Goal: Task Accomplishment & Management: Manage account settings

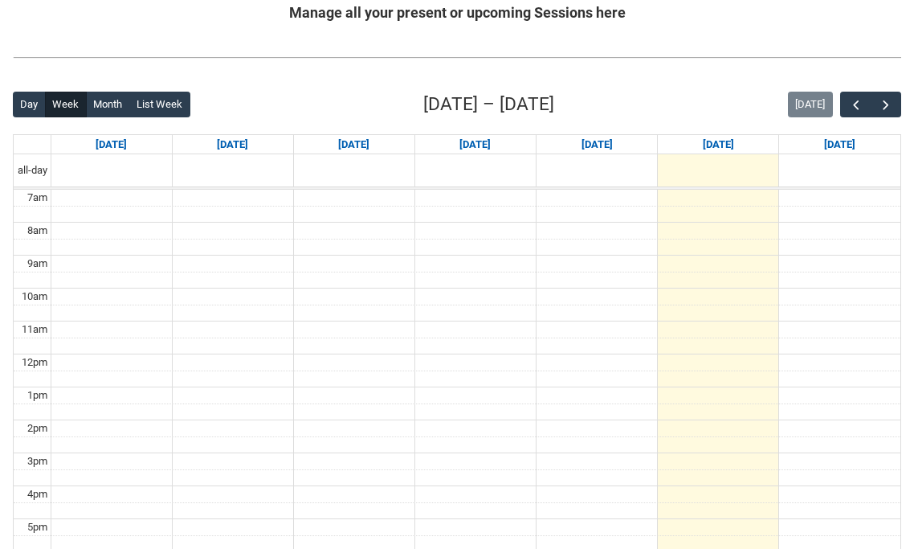
scroll to position [331, 0]
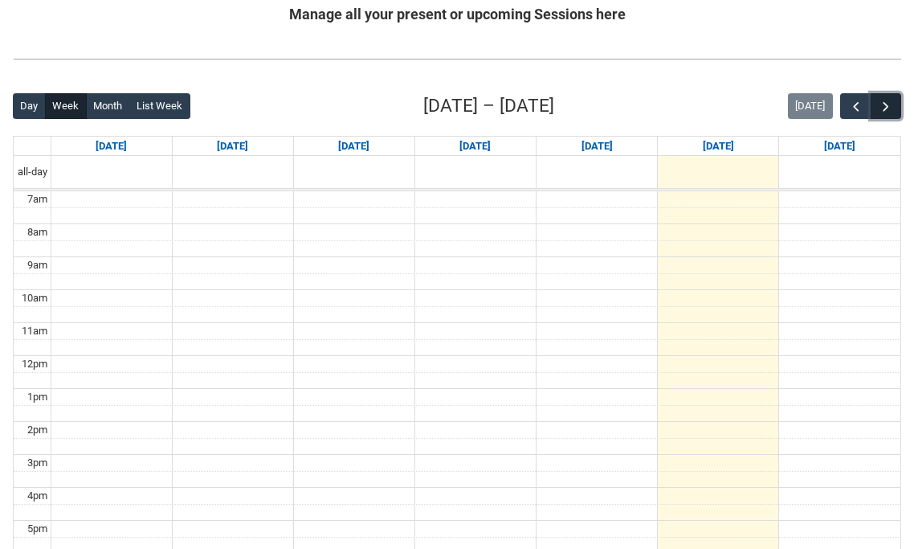
click at [884, 103] on span "button" at bounding box center [886, 107] width 16 height 16
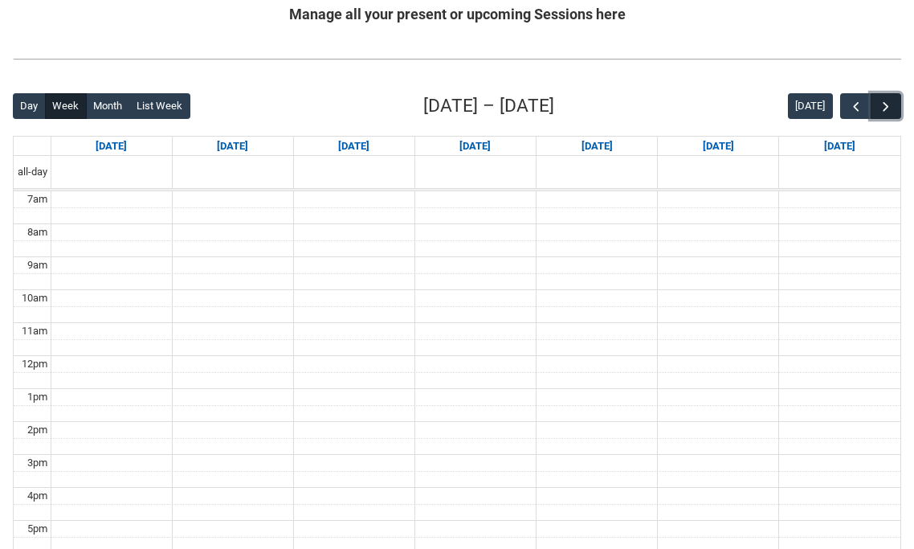
click at [884, 103] on span "button" at bounding box center [886, 107] width 16 height 16
click at [884, 102] on span "button" at bounding box center [886, 107] width 16 height 16
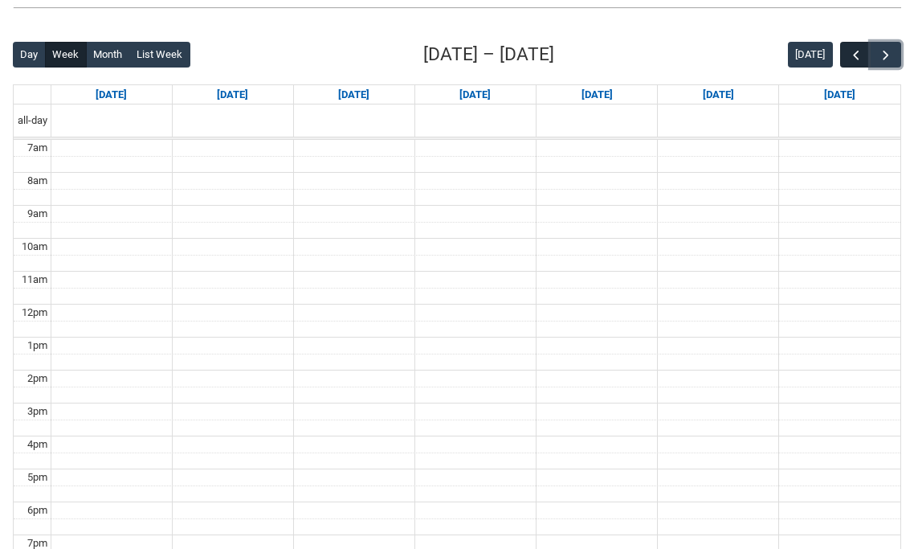
scroll to position [385, 0]
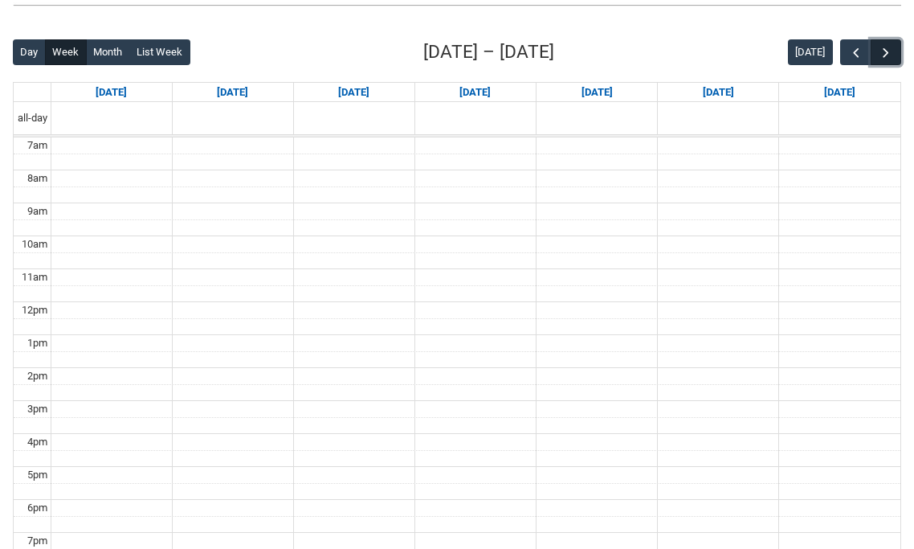
click at [888, 51] on span "button" at bounding box center [886, 53] width 16 height 16
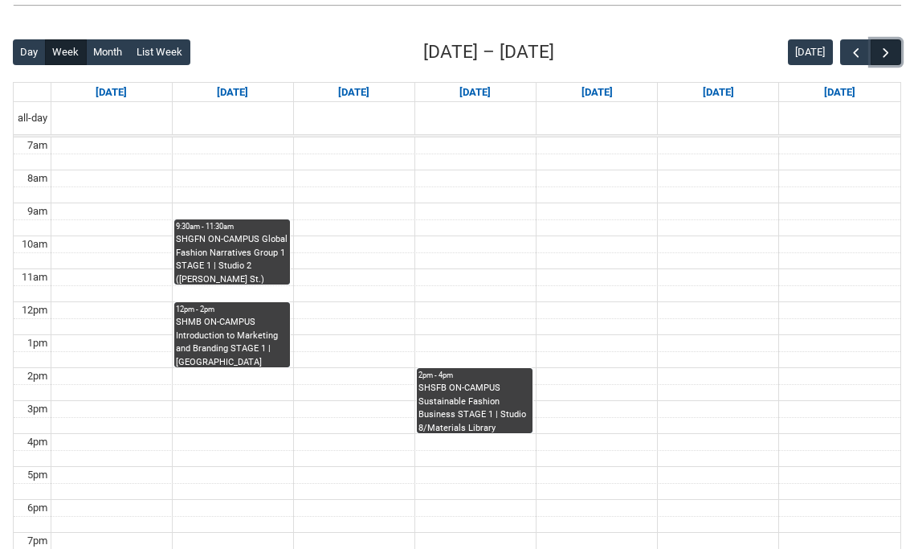
click at [888, 50] on span "button" at bounding box center [886, 53] width 16 height 16
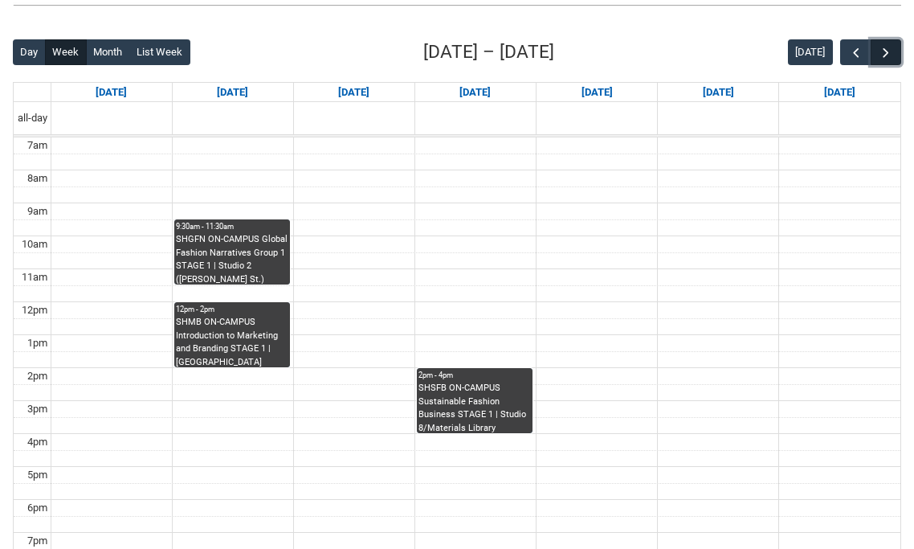
click at [888, 50] on span "button" at bounding box center [886, 53] width 16 height 16
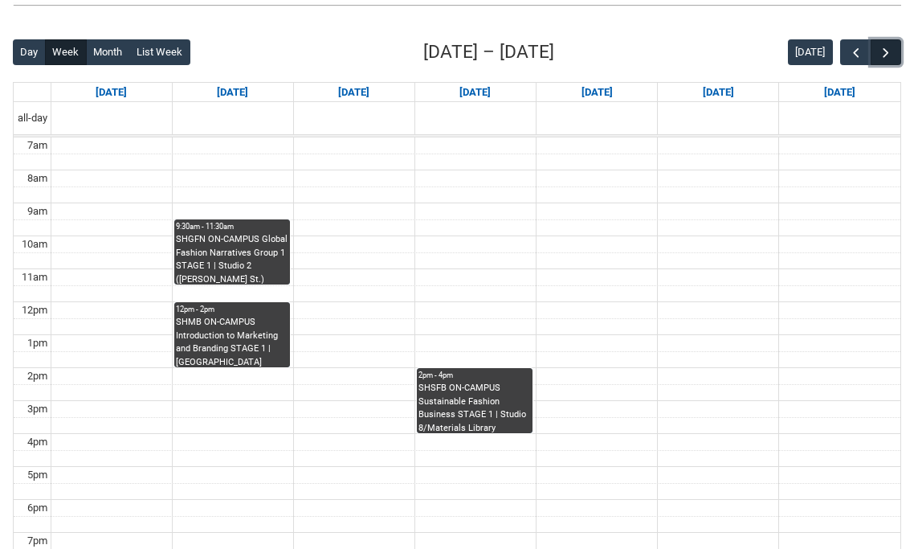
click at [888, 50] on span "button" at bounding box center [886, 53] width 16 height 16
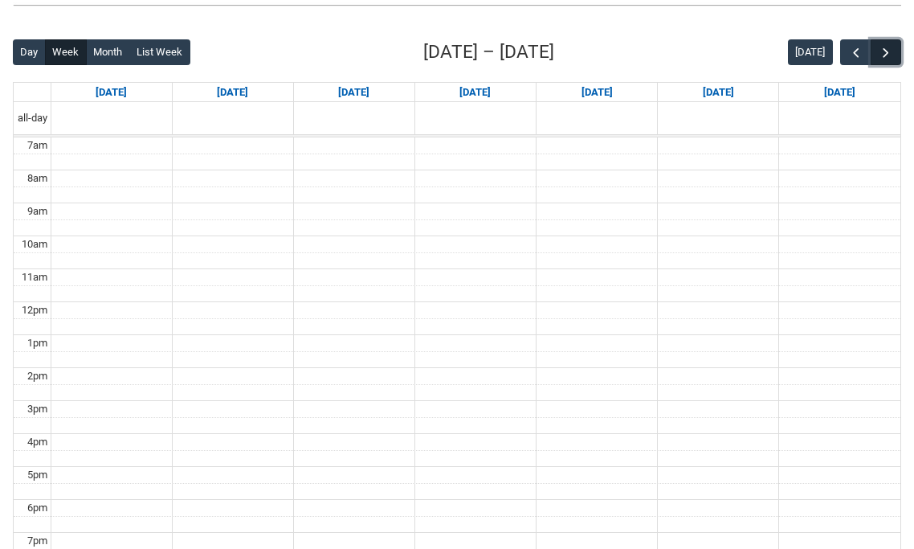
click at [888, 50] on span "button" at bounding box center [886, 53] width 16 height 16
click at [796, 51] on button "Today" at bounding box center [810, 52] width 45 height 26
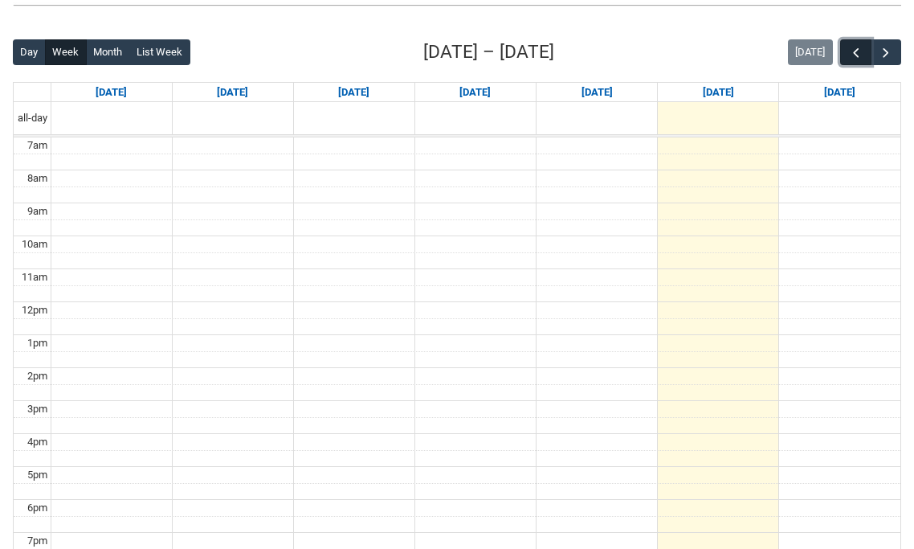
click at [850, 55] on span "button" at bounding box center [856, 53] width 16 height 16
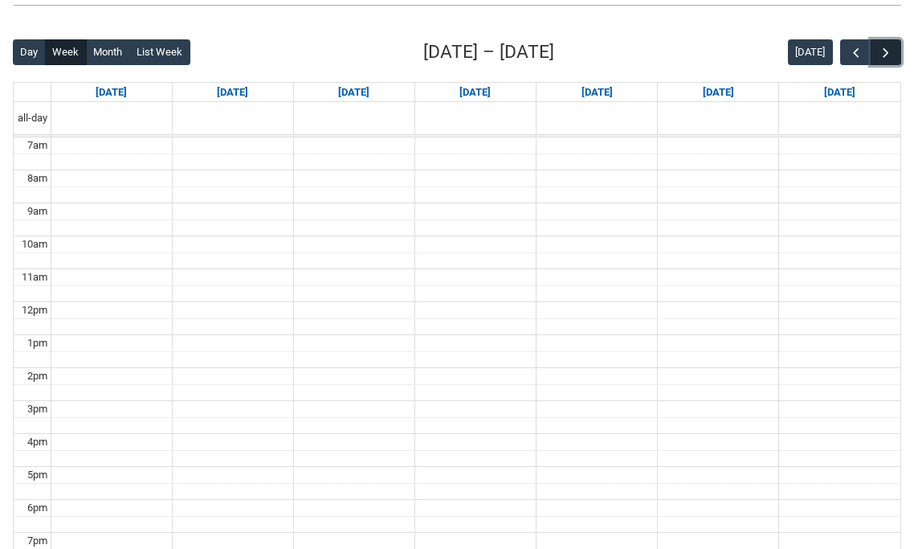
click at [891, 56] on span "button" at bounding box center [886, 53] width 16 height 16
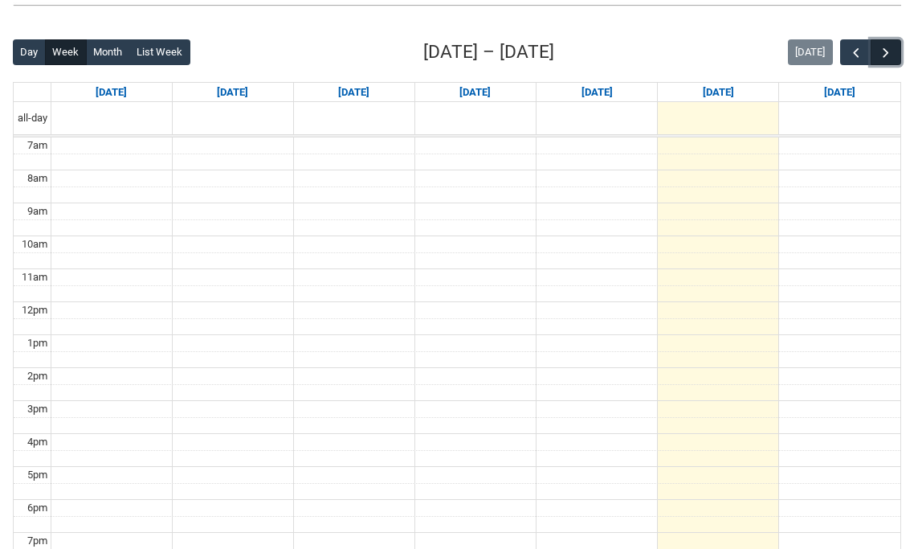
click at [891, 56] on span "button" at bounding box center [886, 53] width 16 height 16
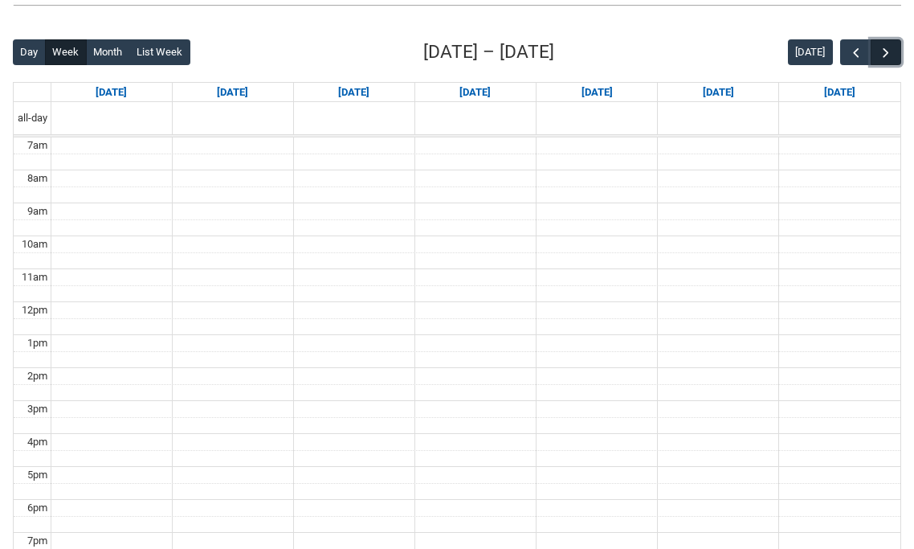
click at [891, 56] on span "button" at bounding box center [886, 53] width 16 height 16
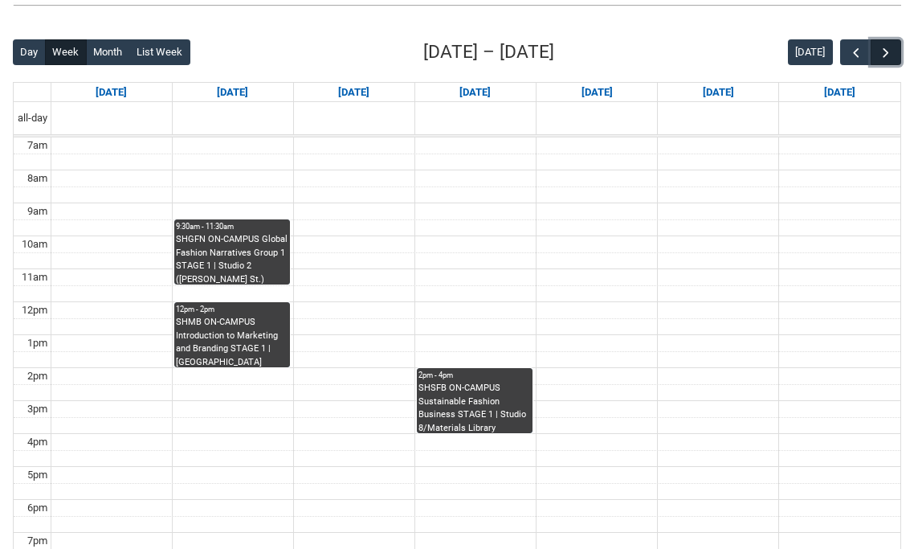
click at [891, 56] on span "button" at bounding box center [886, 53] width 16 height 16
click at [104, 55] on button "Month" at bounding box center [108, 52] width 44 height 26
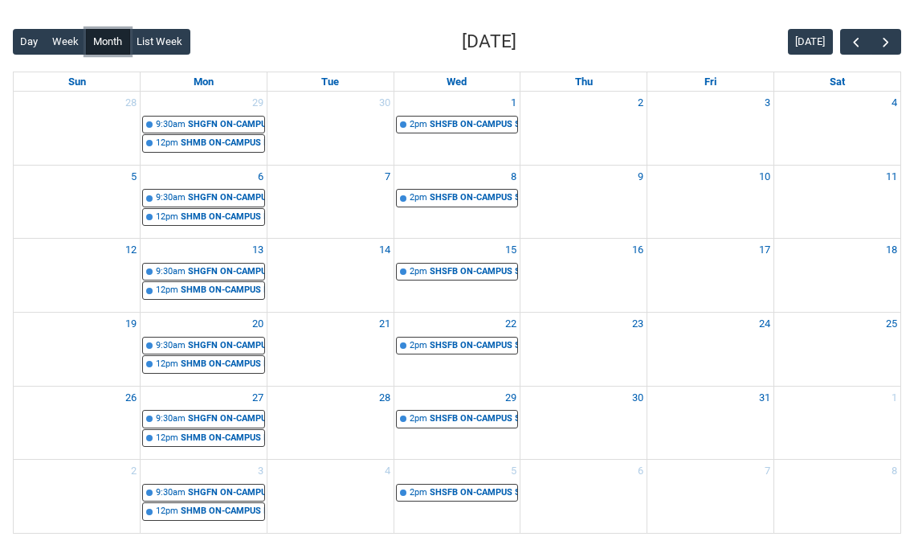
scroll to position [397, 0]
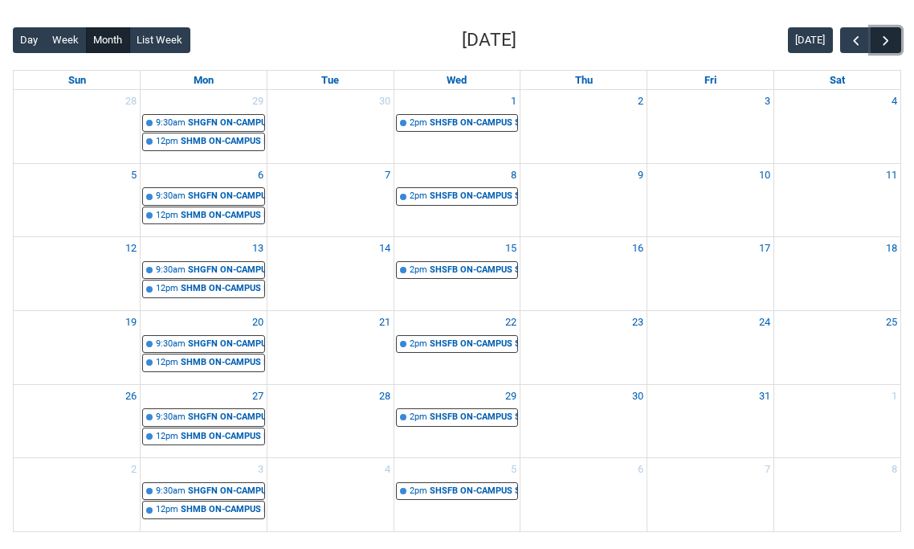
click at [889, 35] on span "button" at bounding box center [886, 41] width 16 height 16
click at [889, 42] on span "button" at bounding box center [886, 41] width 16 height 16
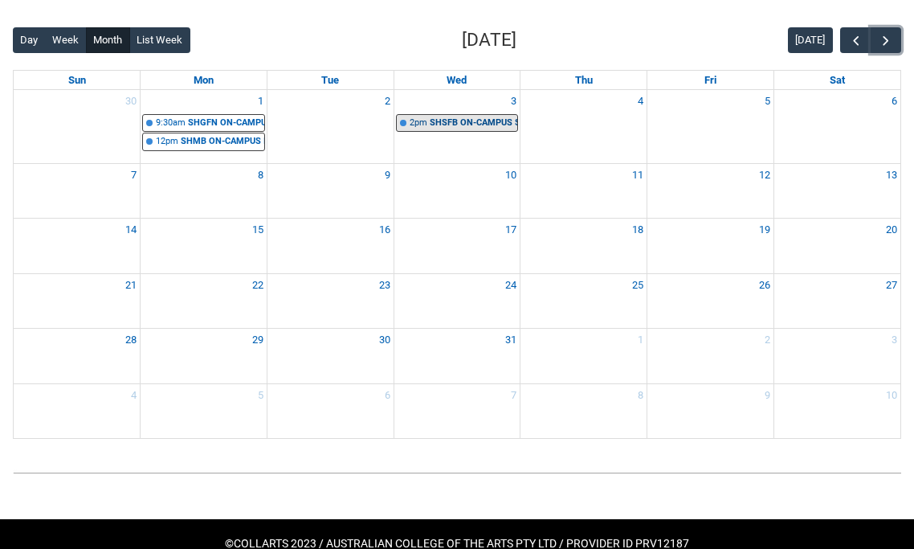
click at [449, 126] on div "SHSFB ON-CAMPUS Sustainable Fashion Business STAGE 1 | Studio 8/Materials Libra…" at bounding box center [474, 123] width 88 height 14
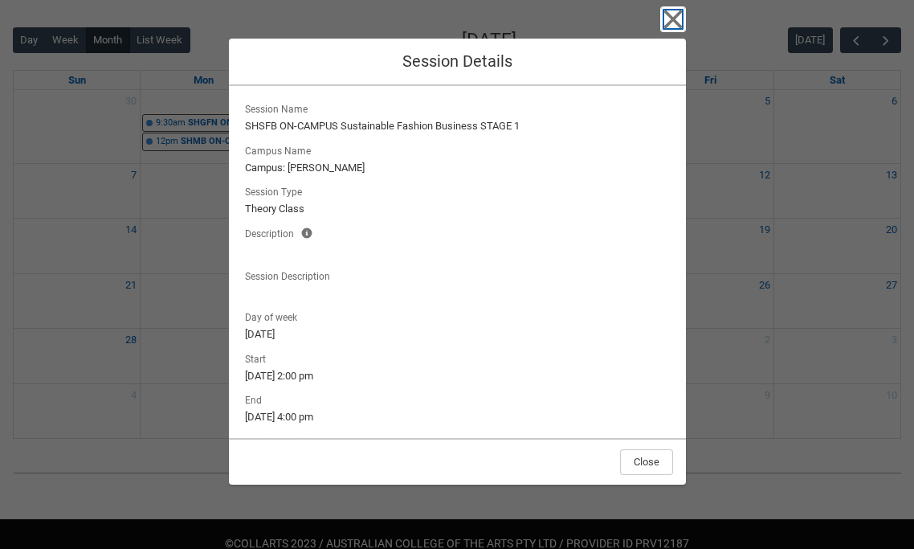
click at [670, 22] on icon "button" at bounding box center [673, 19] width 18 height 18
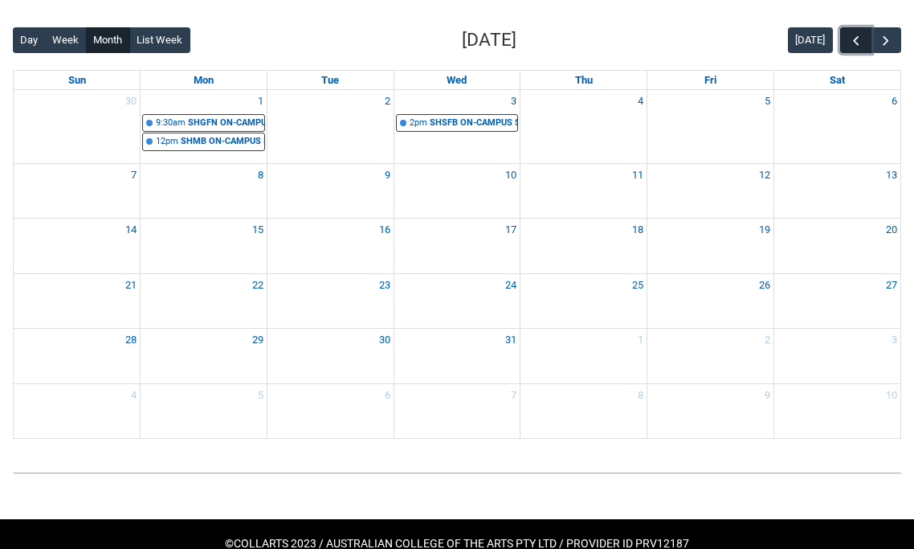
click at [853, 36] on span "button" at bounding box center [856, 41] width 16 height 16
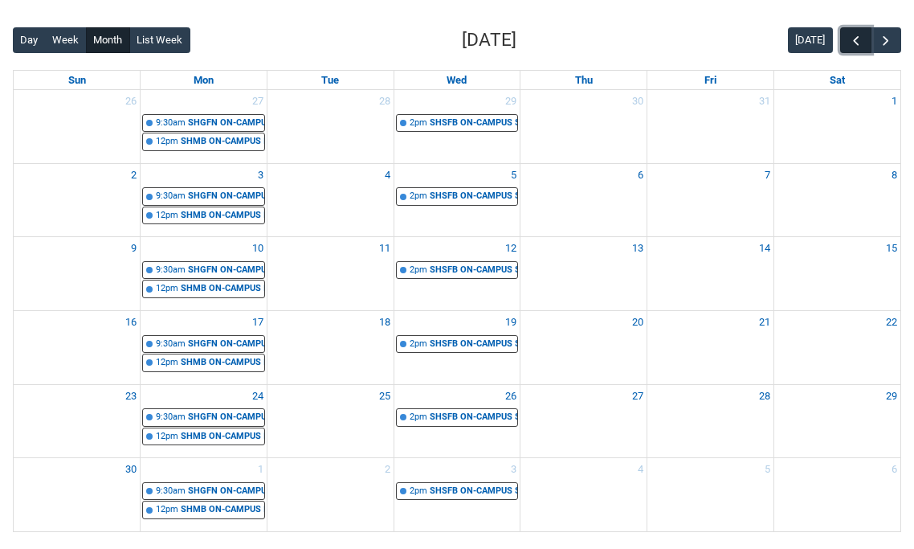
click at [853, 35] on span "button" at bounding box center [856, 41] width 16 height 16
click at [853, 43] on span "button" at bounding box center [856, 41] width 16 height 16
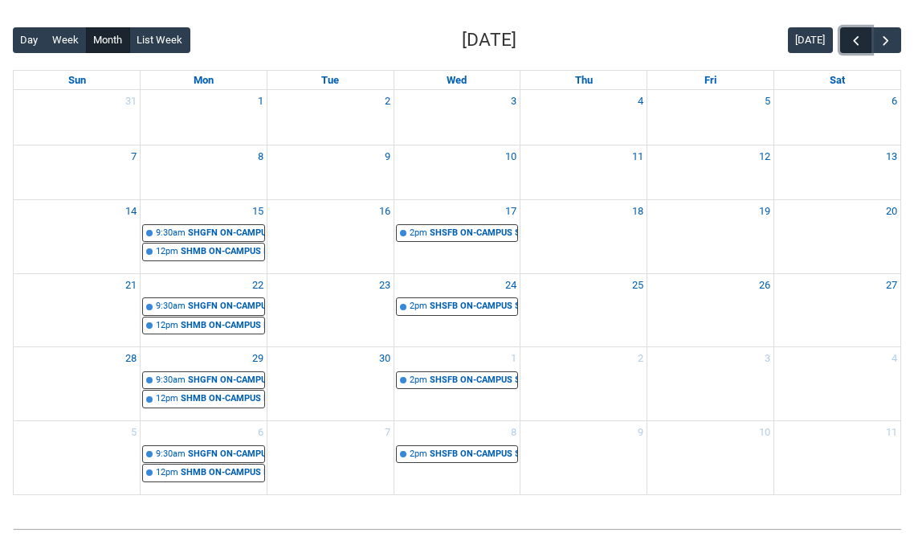
click at [853, 44] on span "button" at bounding box center [856, 41] width 16 height 16
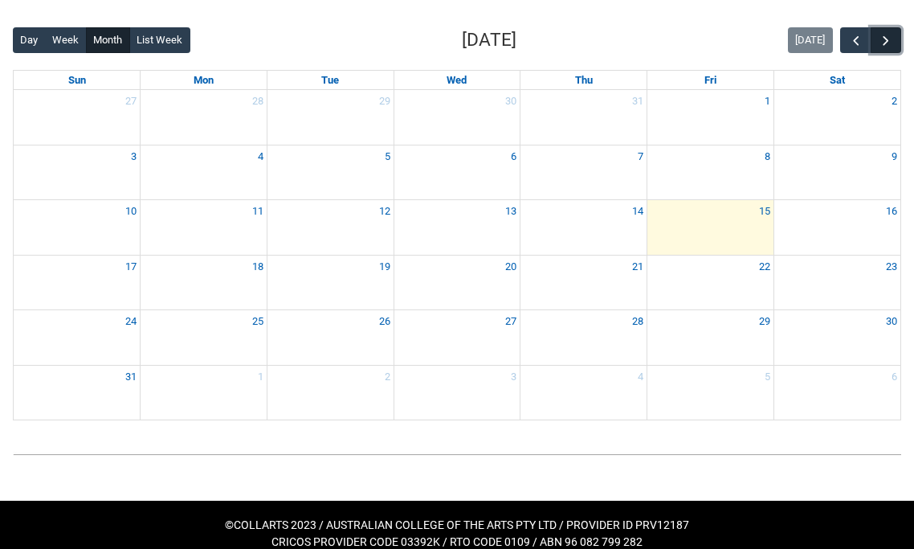
click at [888, 40] on span "button" at bounding box center [886, 41] width 16 height 16
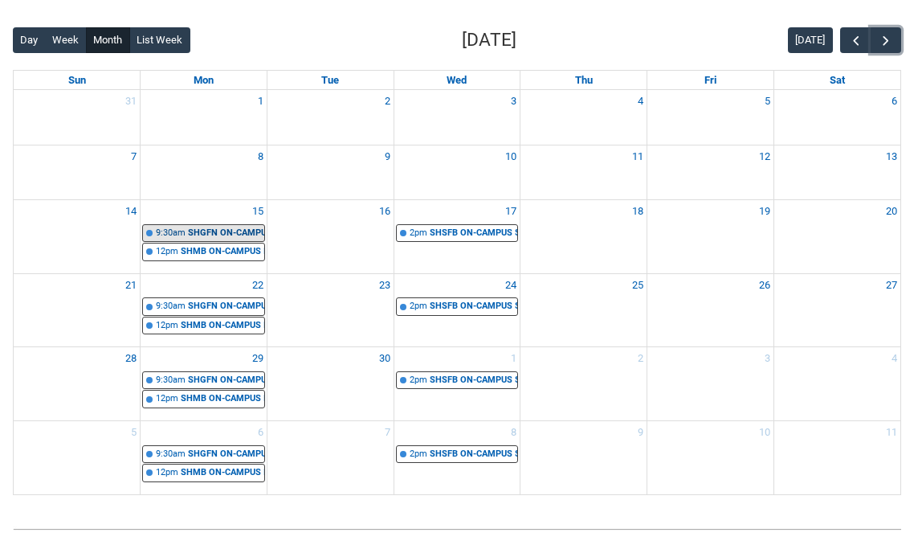
click at [188, 235] on div "SHGFN ON-CAMPUS Global Fashion Narratives Group 1 STAGE 1 | Studio 2 (George St…" at bounding box center [226, 234] width 76 height 14
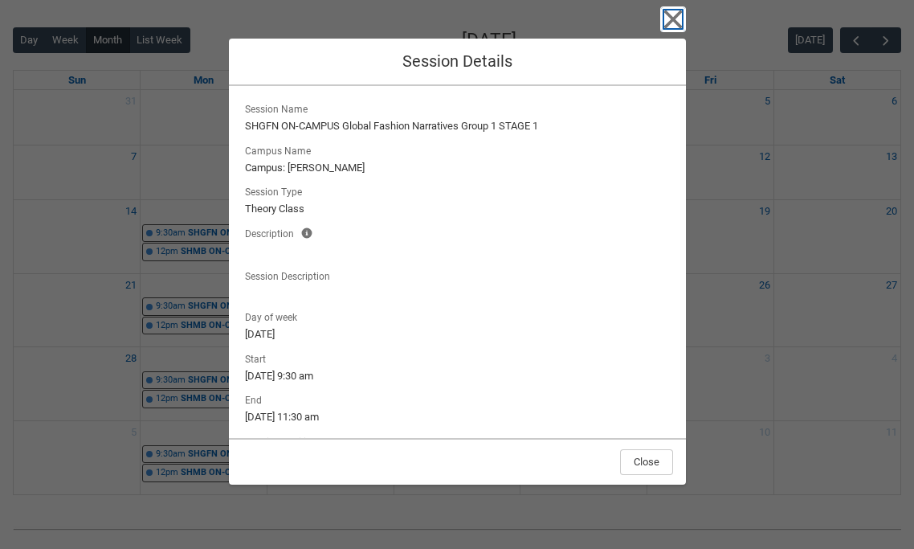
click at [678, 21] on icon "button" at bounding box center [673, 19] width 26 height 26
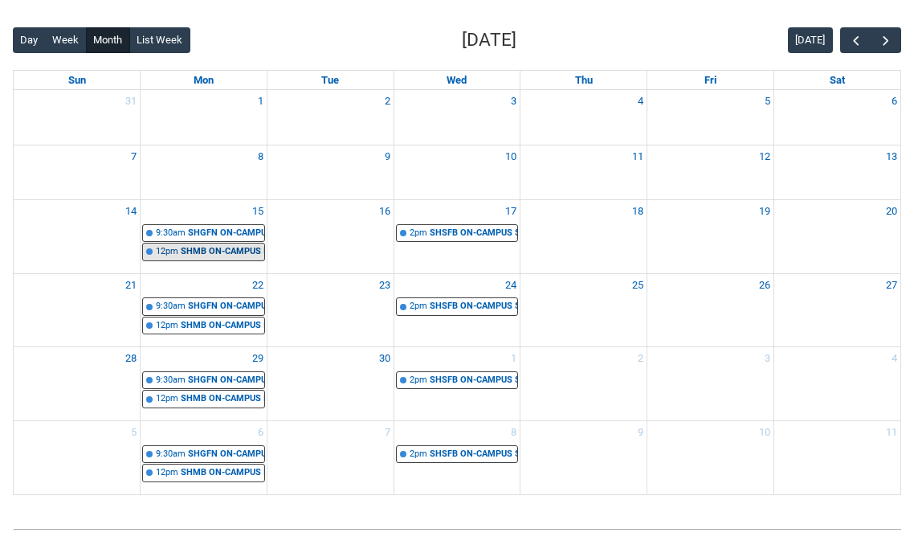
click at [227, 255] on div "SHMB ON-CAMPUS Introduction to Marketing and Branding STAGE 1 | Studio 6 (Georg…" at bounding box center [223, 252] width 84 height 14
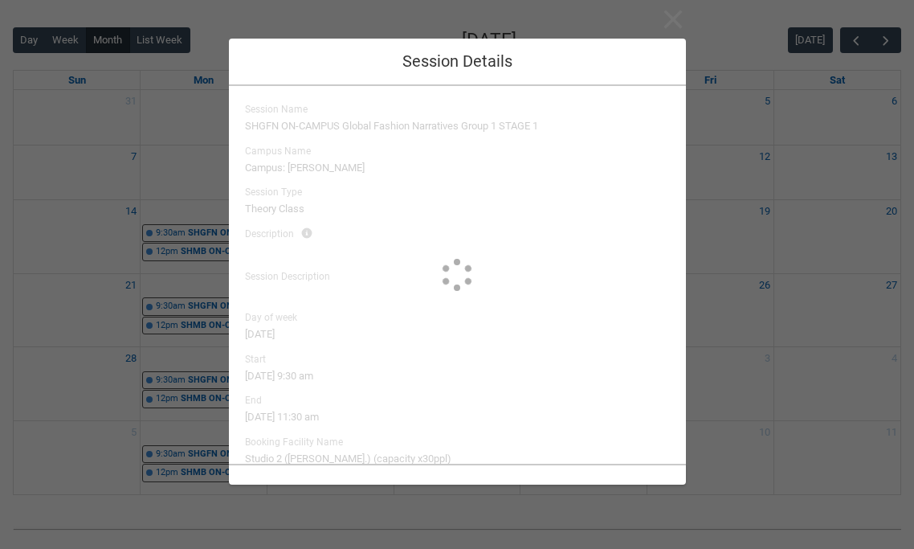
type input "Jade Roberts"
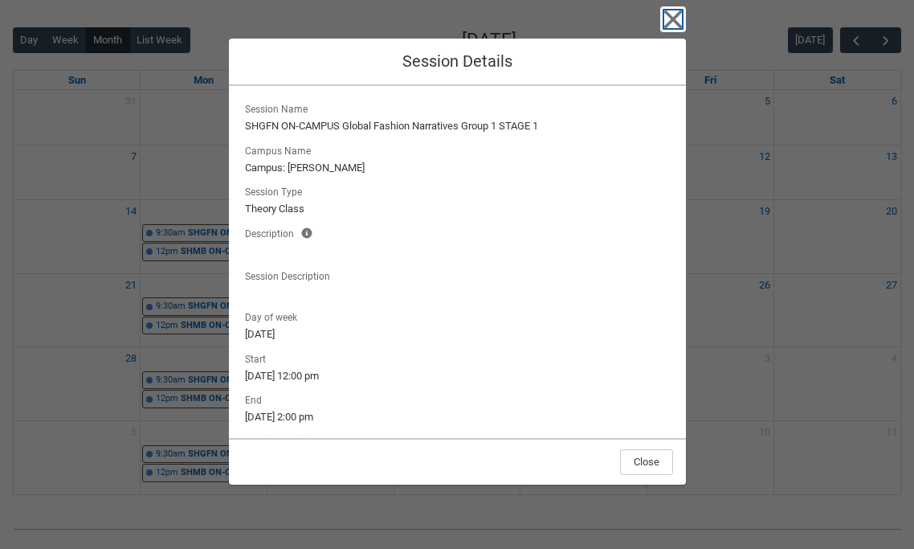
click at [674, 24] on icon "button" at bounding box center [673, 19] width 26 height 26
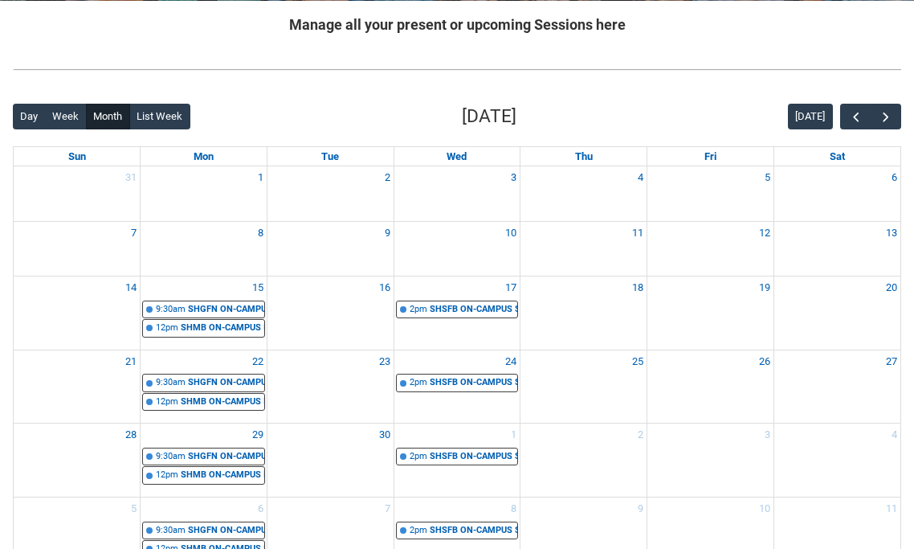
scroll to position [330, 0]
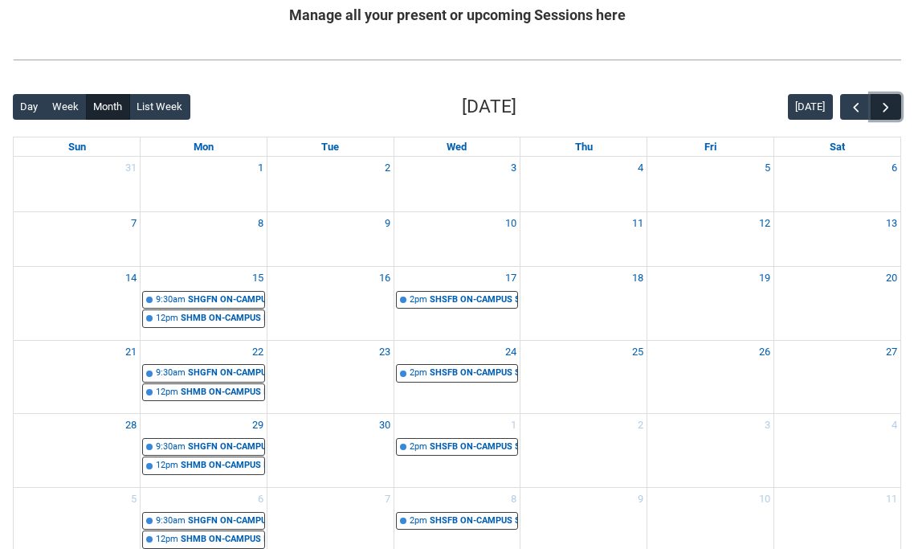
click at [891, 105] on span "button" at bounding box center [886, 108] width 16 height 16
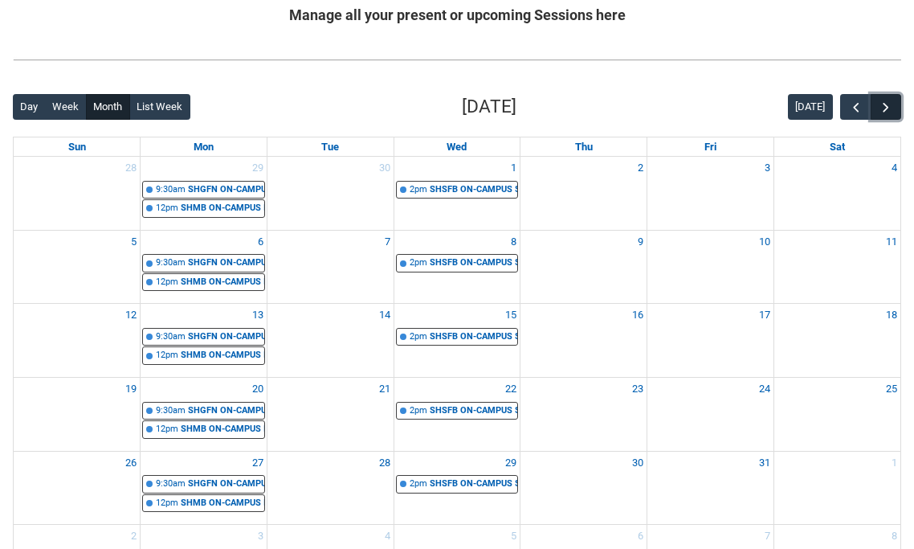
click at [891, 104] on span "button" at bounding box center [886, 108] width 16 height 16
click at [891, 105] on span "button" at bounding box center [886, 108] width 16 height 16
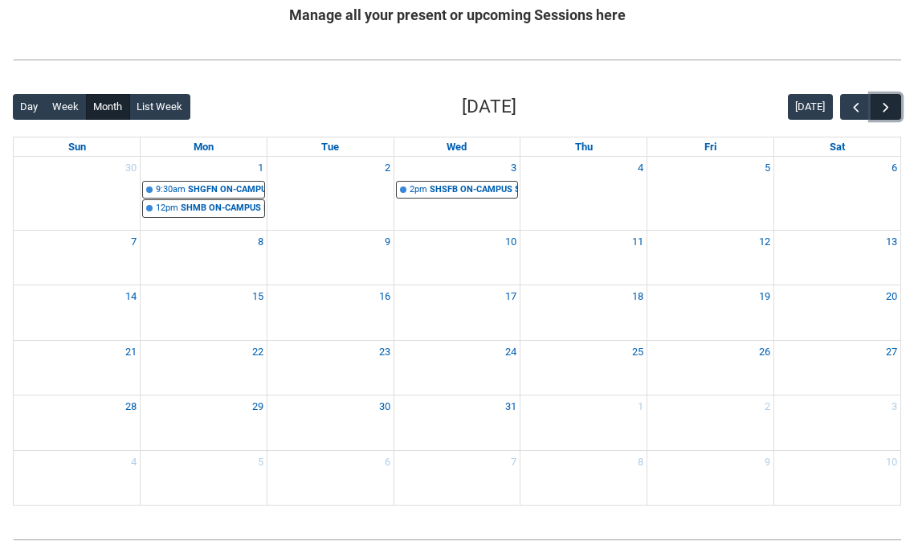
click at [891, 107] on span "button" at bounding box center [886, 108] width 16 height 16
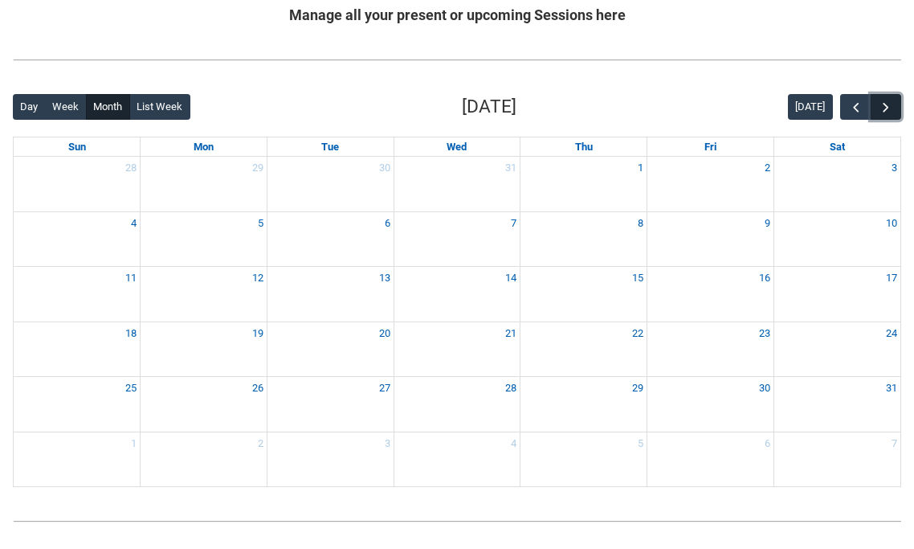
click at [886, 110] on span "button" at bounding box center [886, 108] width 16 height 16
click at [855, 108] on span "button" at bounding box center [856, 108] width 16 height 16
click at [854, 108] on span "button" at bounding box center [856, 108] width 16 height 16
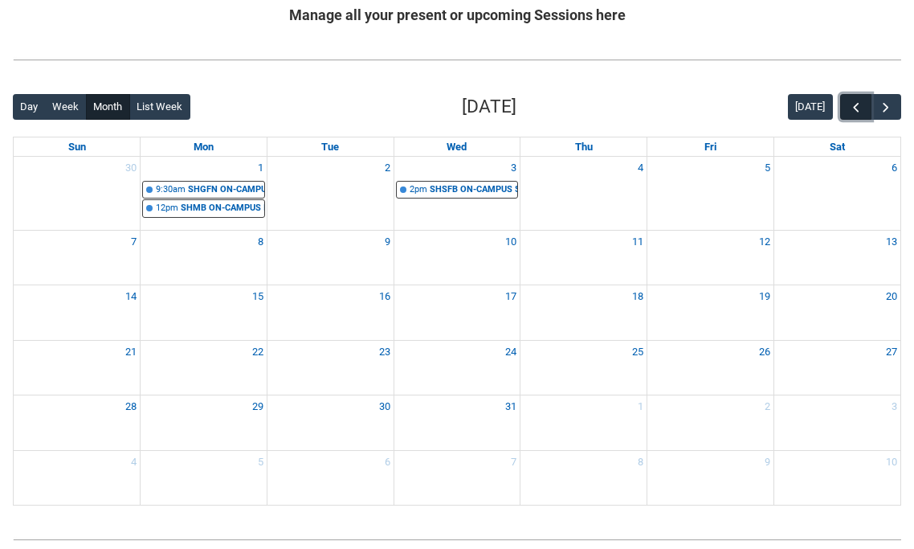
click at [853, 111] on span "button" at bounding box center [856, 108] width 16 height 16
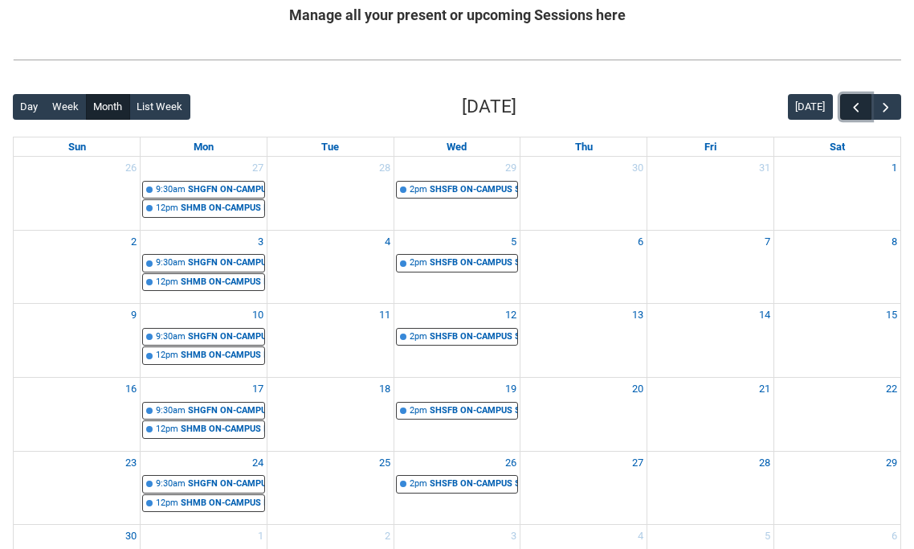
click at [853, 111] on span "button" at bounding box center [856, 108] width 16 height 16
click at [852, 108] on span "button" at bounding box center [856, 108] width 16 height 16
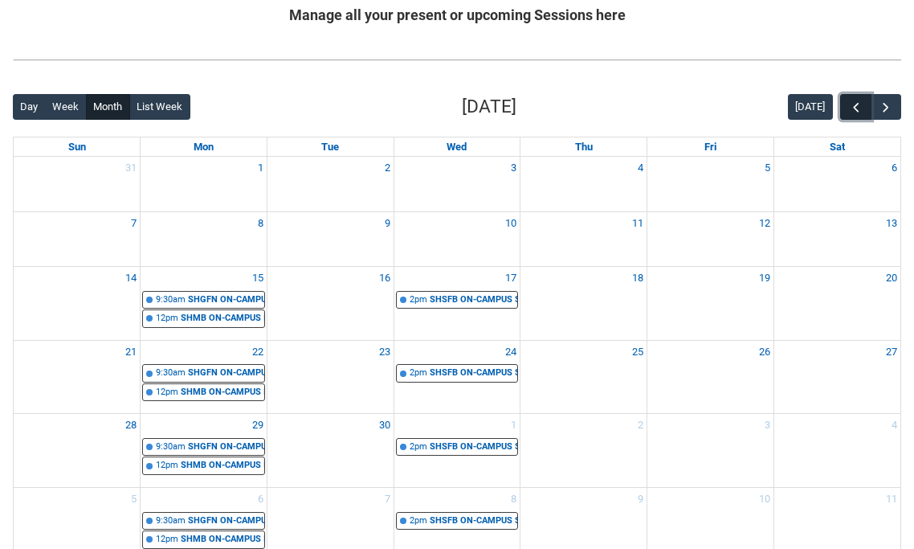
click at [852, 109] on span "button" at bounding box center [856, 108] width 16 height 16
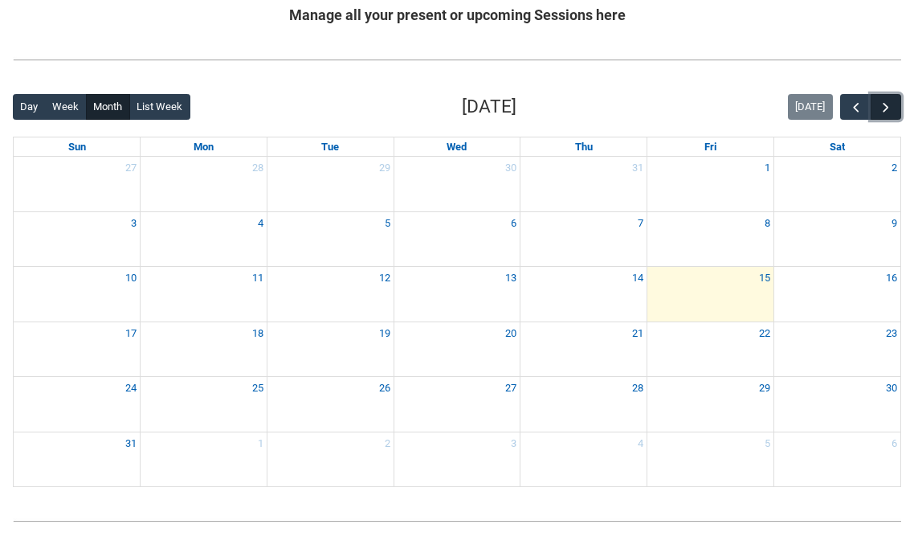
click at [892, 111] on span "button" at bounding box center [886, 108] width 16 height 16
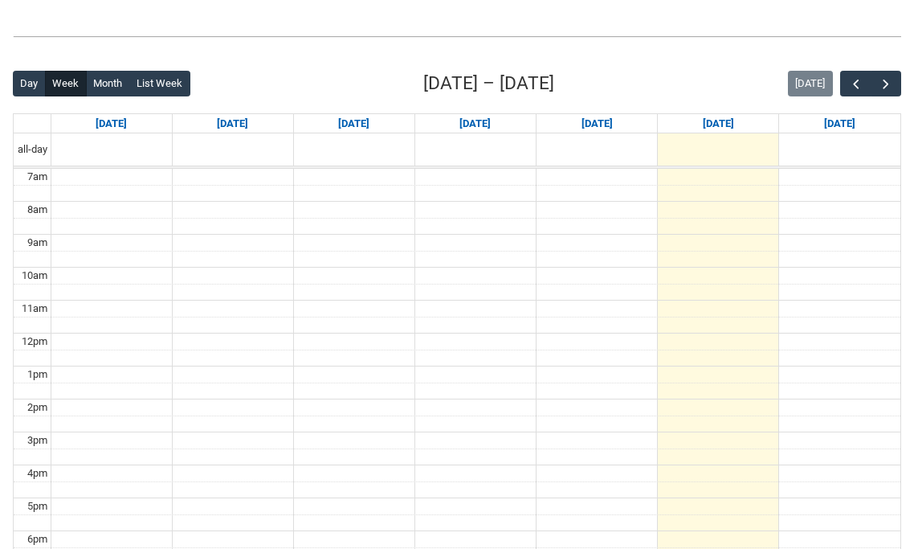
scroll to position [347, 0]
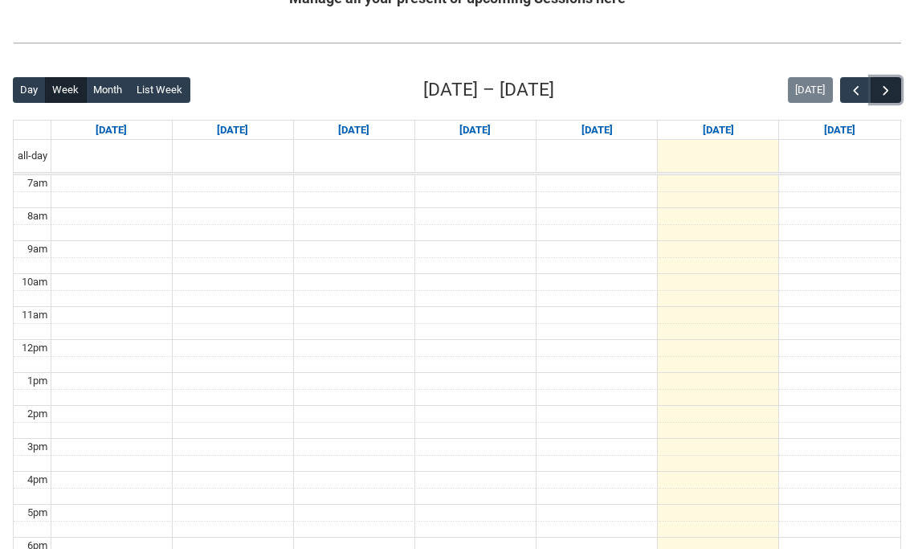
click at [888, 88] on span "button" at bounding box center [886, 91] width 16 height 16
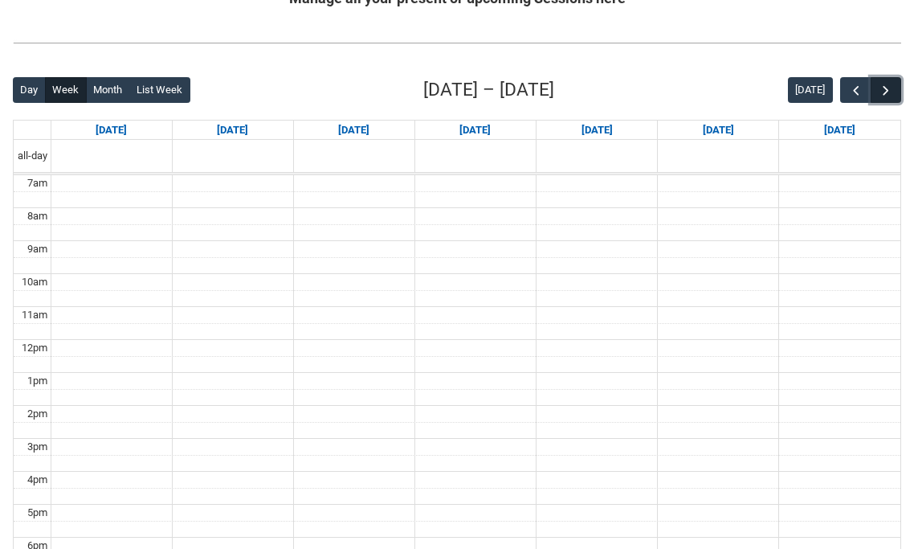
click at [888, 88] on span "button" at bounding box center [886, 91] width 16 height 16
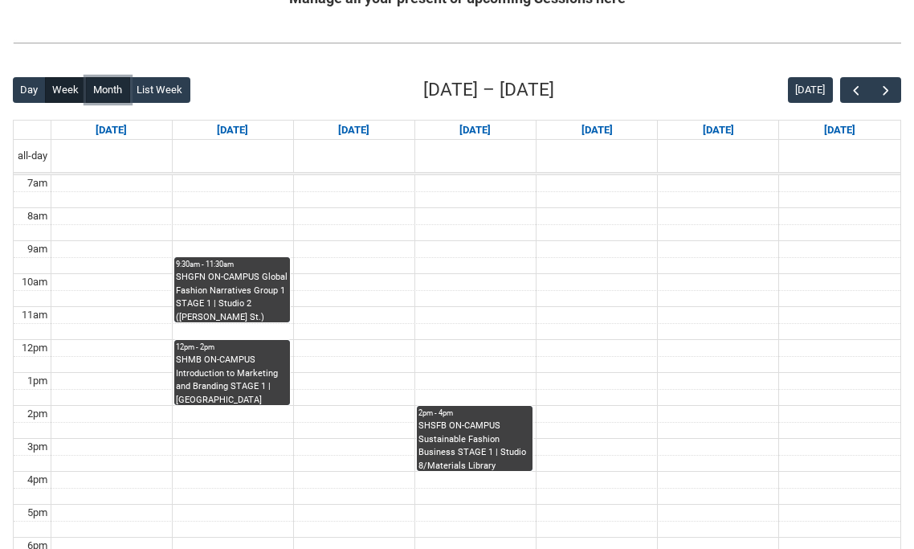
click at [108, 92] on button "Month" at bounding box center [108, 90] width 44 height 26
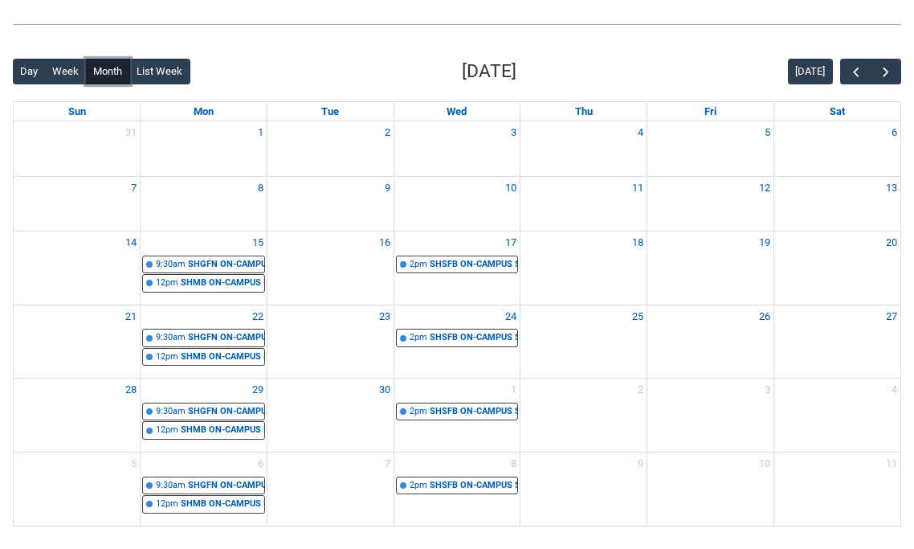
scroll to position [372, 0]
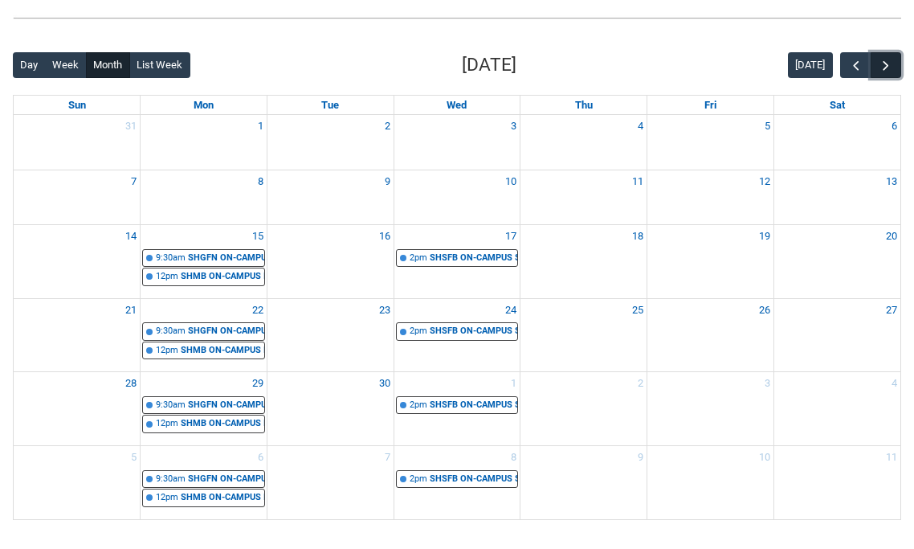
click at [883, 63] on span "button" at bounding box center [886, 66] width 16 height 16
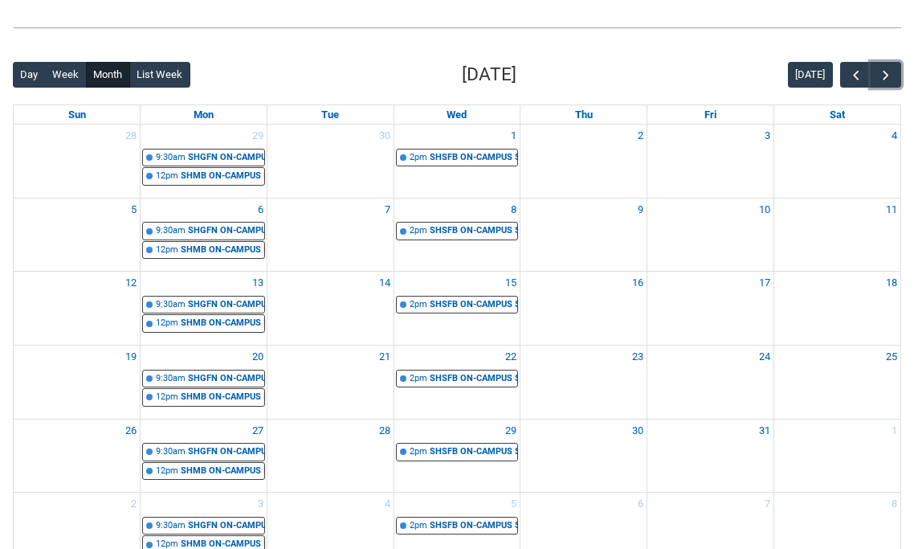
scroll to position [361, 0]
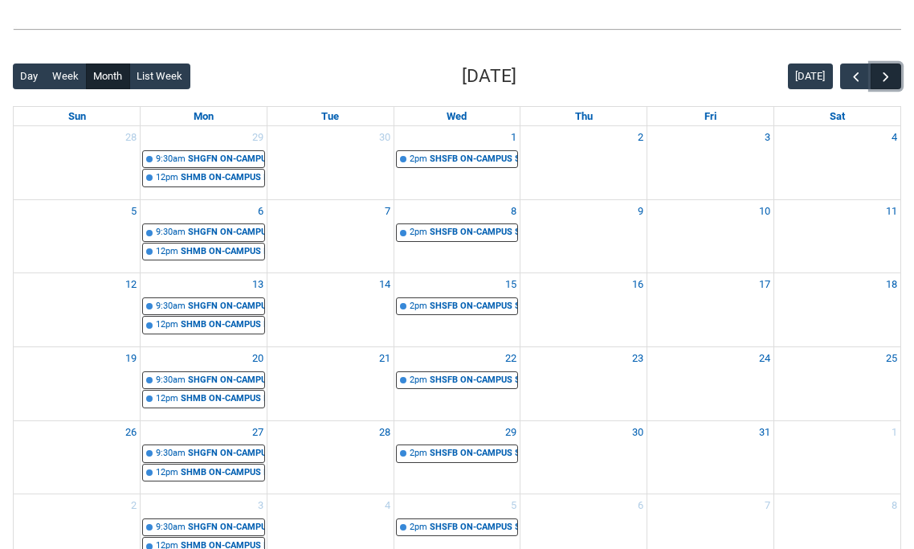
click at [893, 88] on button "button" at bounding box center [886, 76] width 31 height 27
click at [892, 88] on button "button" at bounding box center [886, 76] width 31 height 27
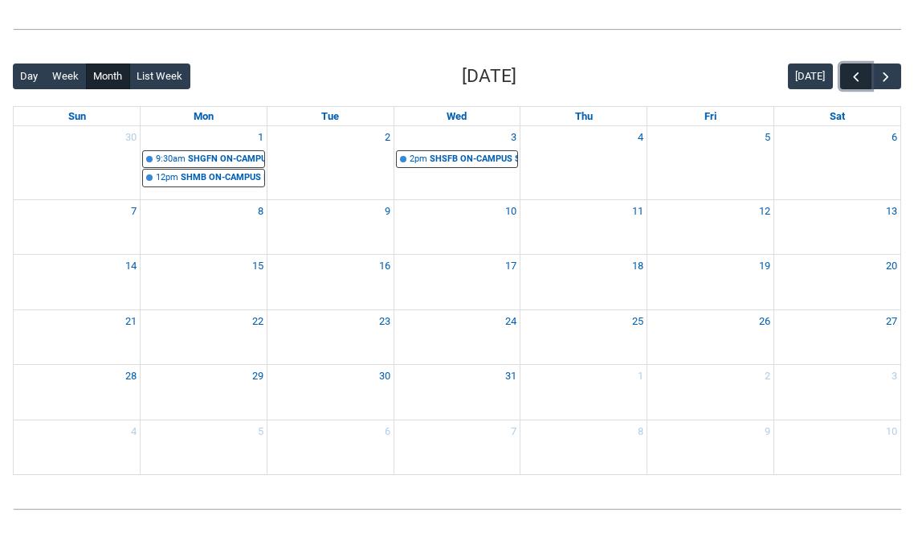
click at [853, 77] on span "button" at bounding box center [856, 77] width 16 height 16
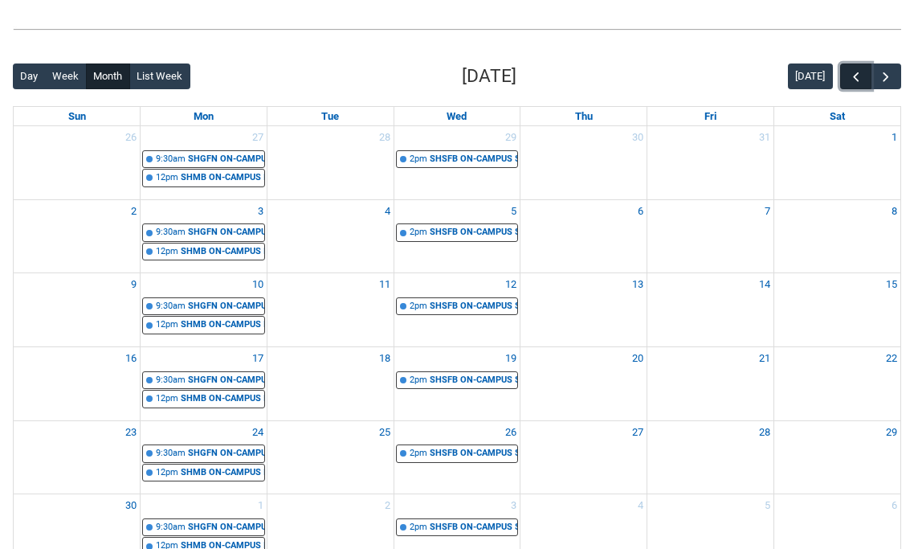
click at [853, 77] on span "button" at bounding box center [856, 77] width 16 height 16
click at [853, 80] on span "button" at bounding box center [856, 77] width 16 height 16
